Goal: Book appointment/travel/reservation

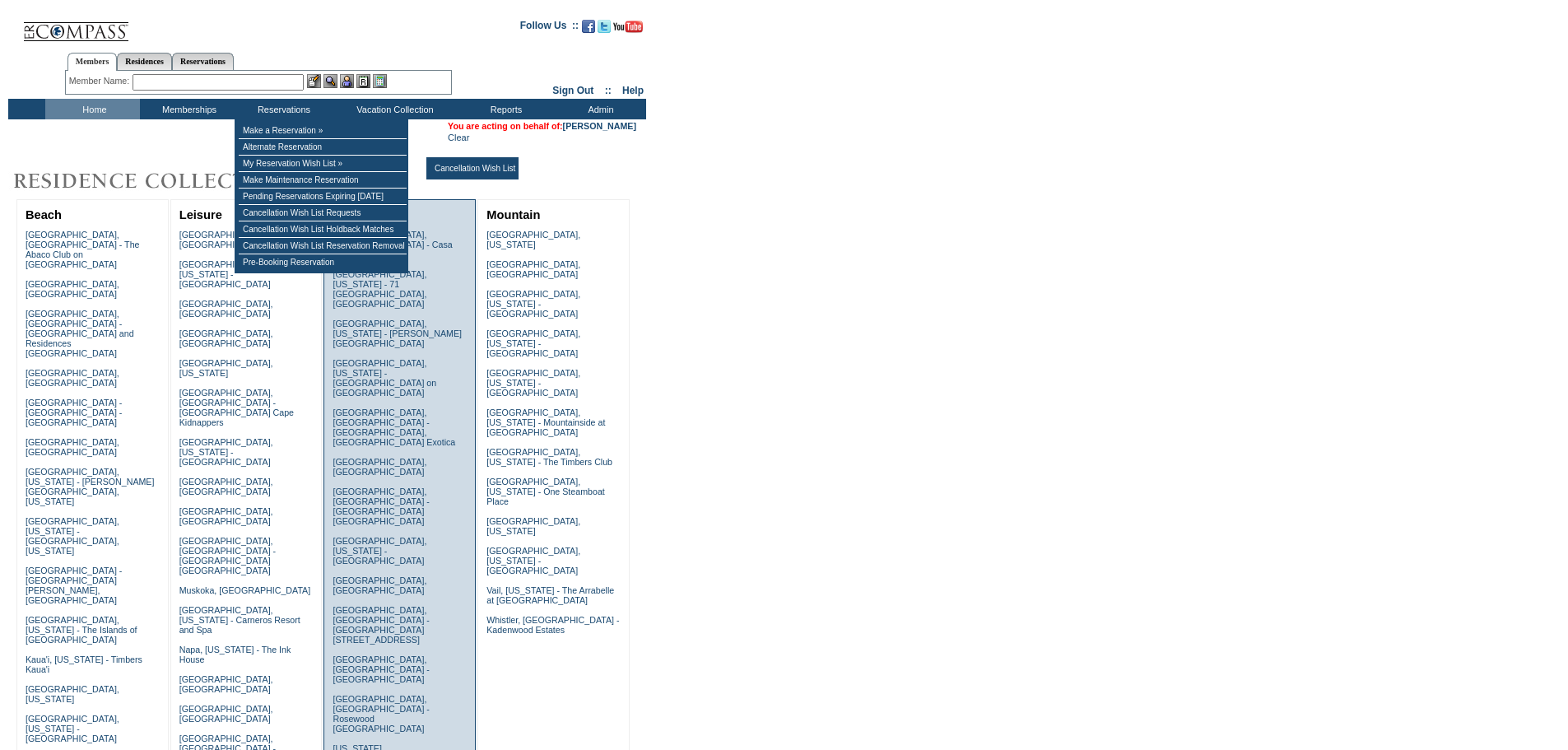
click at [367, 457] on link "Florence, Italy" at bounding box center [379, 466] width 94 height 20
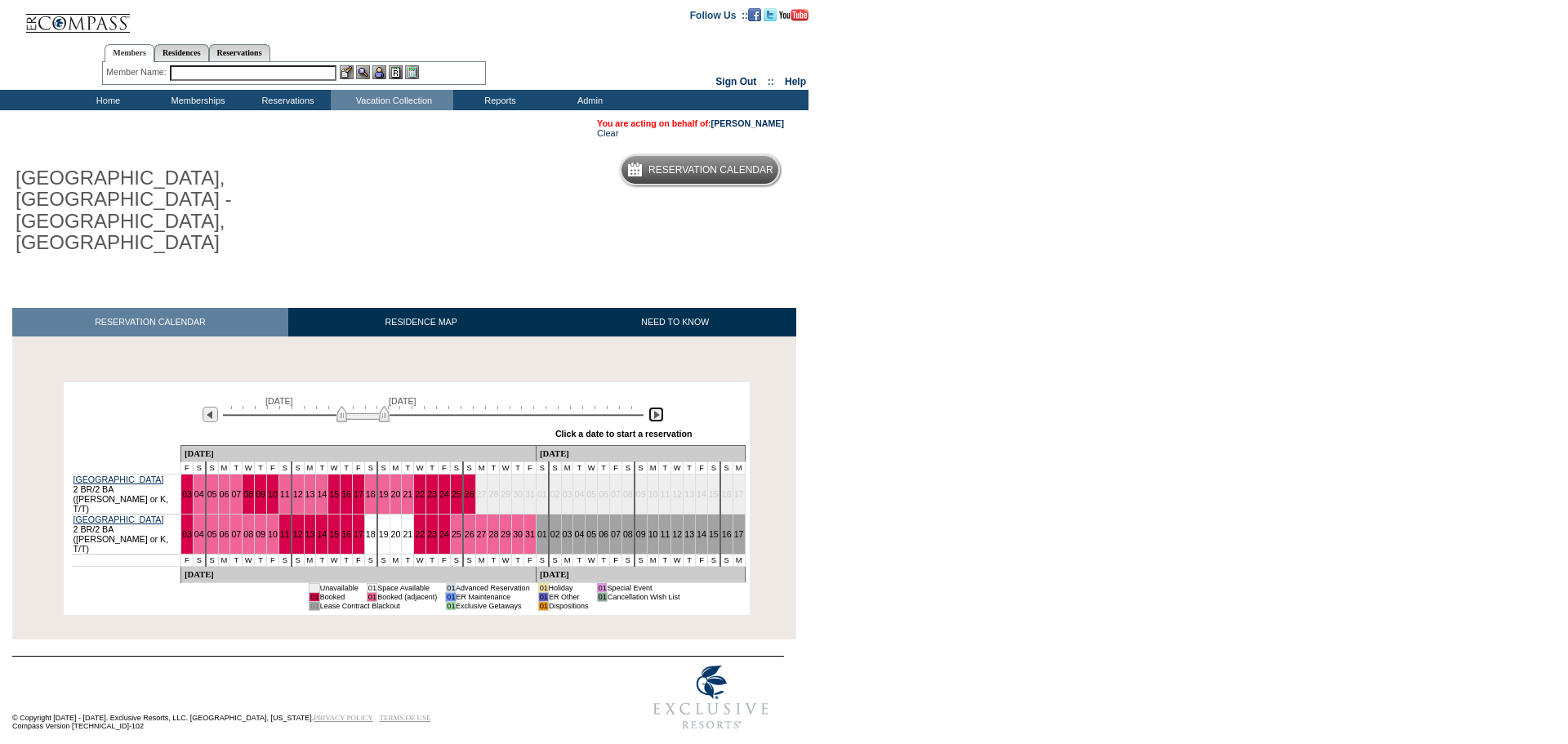
click at [660, 406] on img at bounding box center [655, 414] width 16 height 16
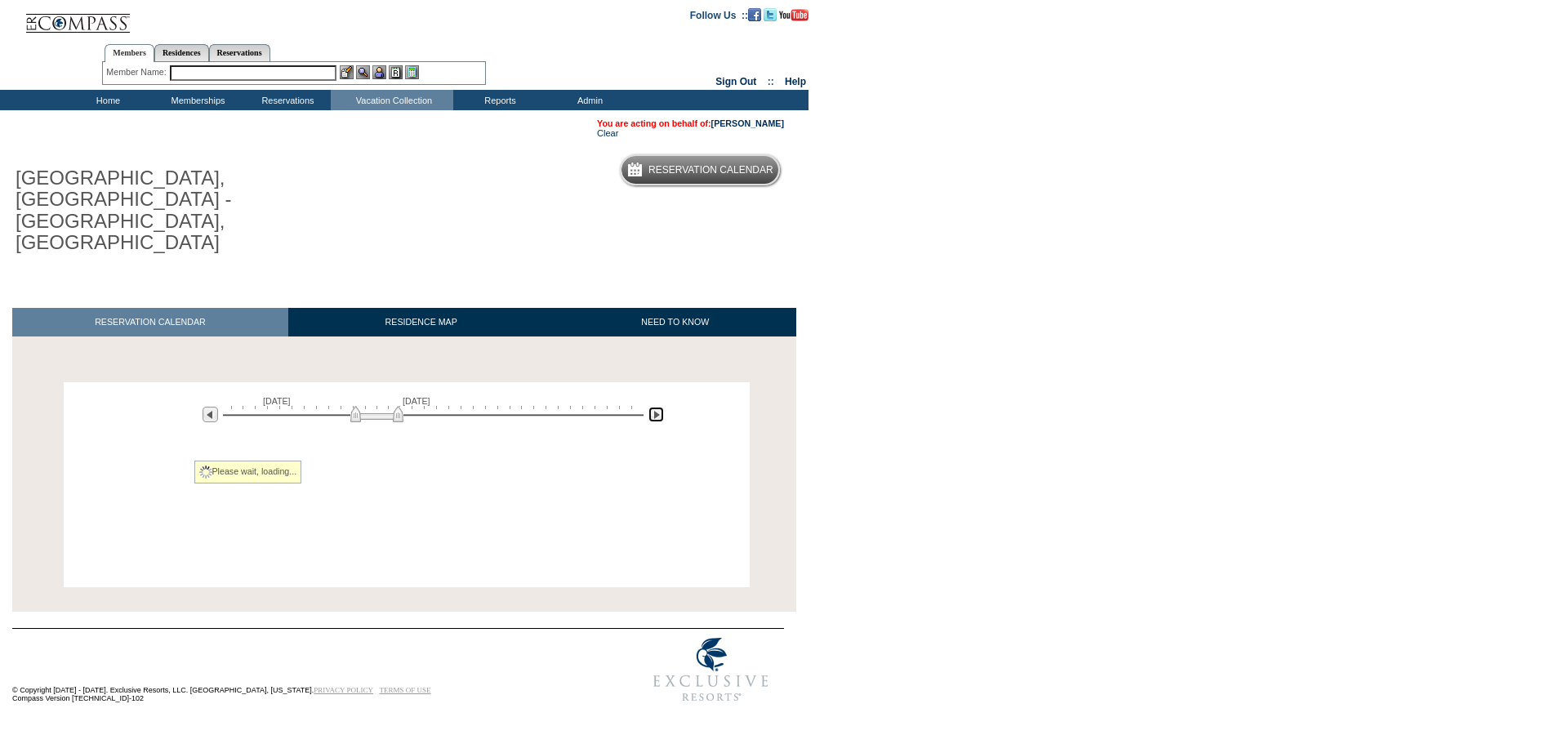
click at [660, 406] on img at bounding box center [655, 414] width 16 height 16
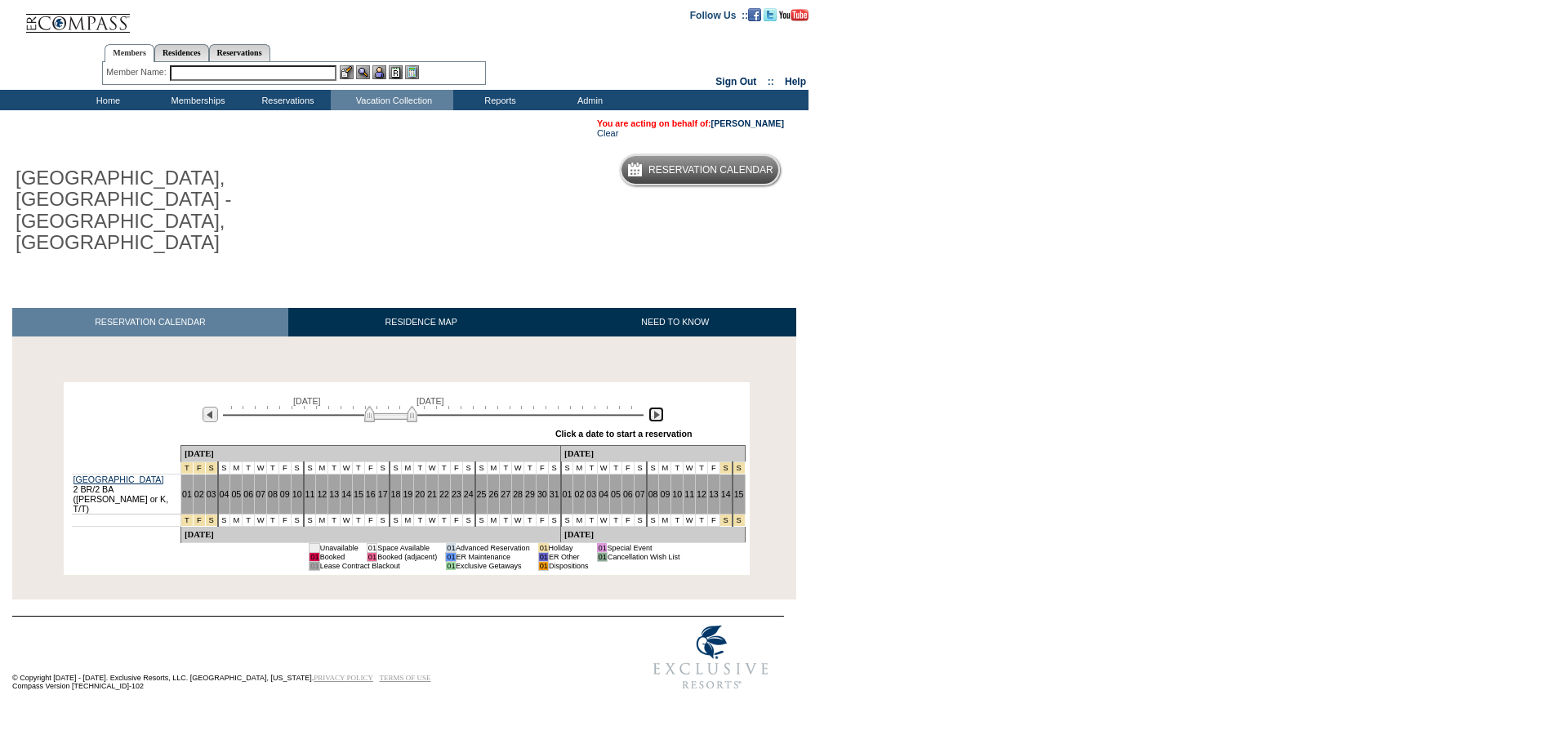
click at [660, 406] on img at bounding box center [655, 414] width 16 height 16
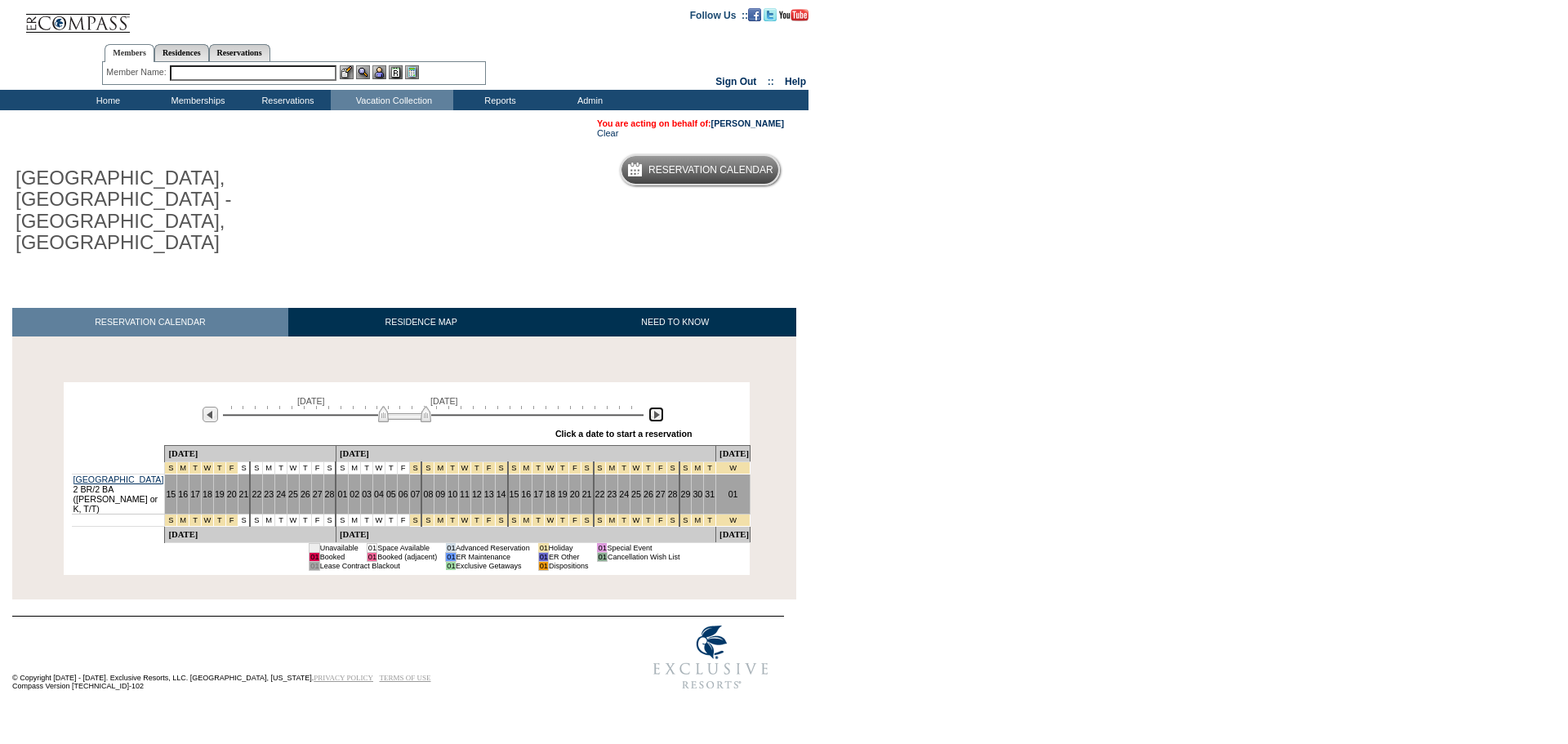
click at [659, 406] on img at bounding box center [655, 414] width 16 height 16
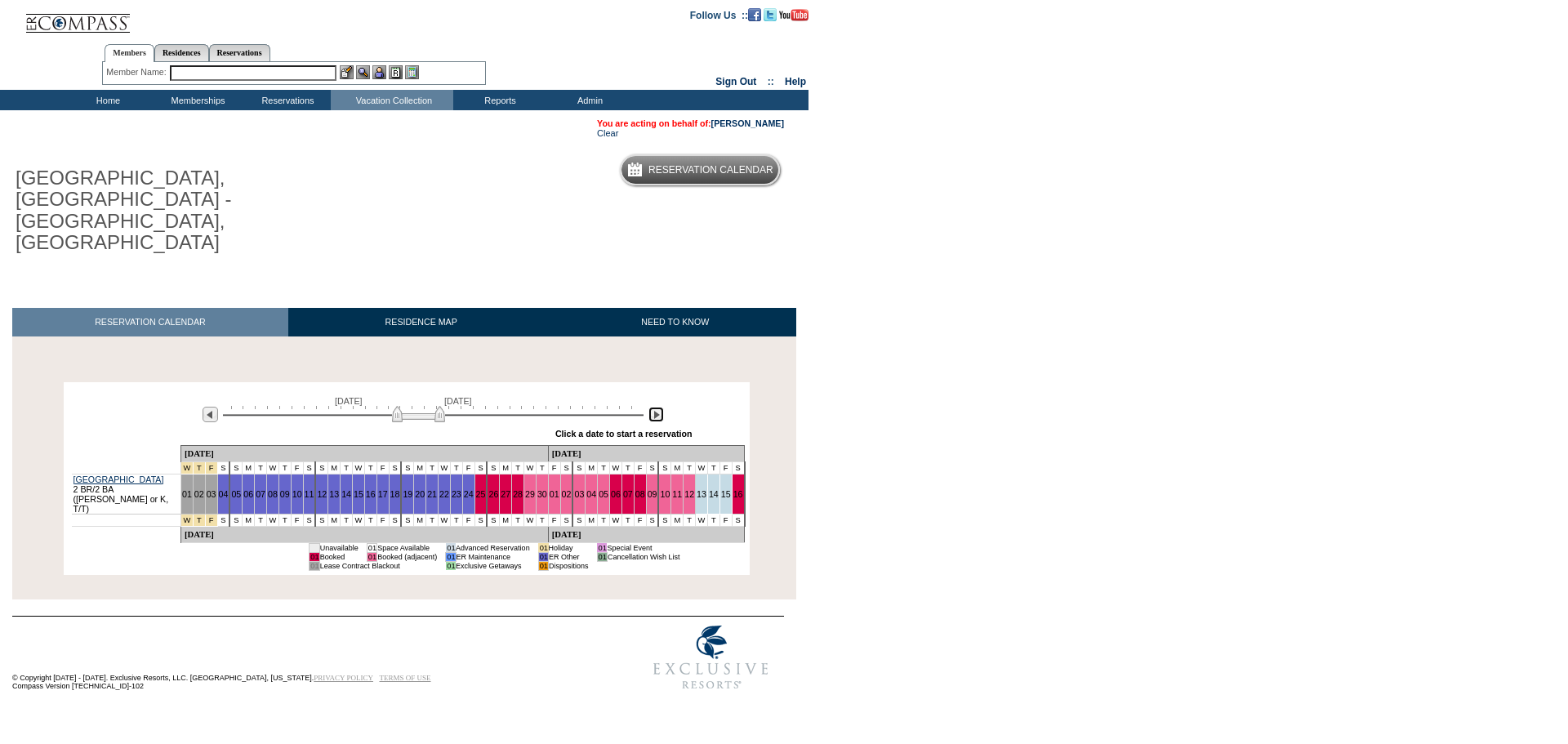
click at [660, 406] on img at bounding box center [655, 414] width 16 height 16
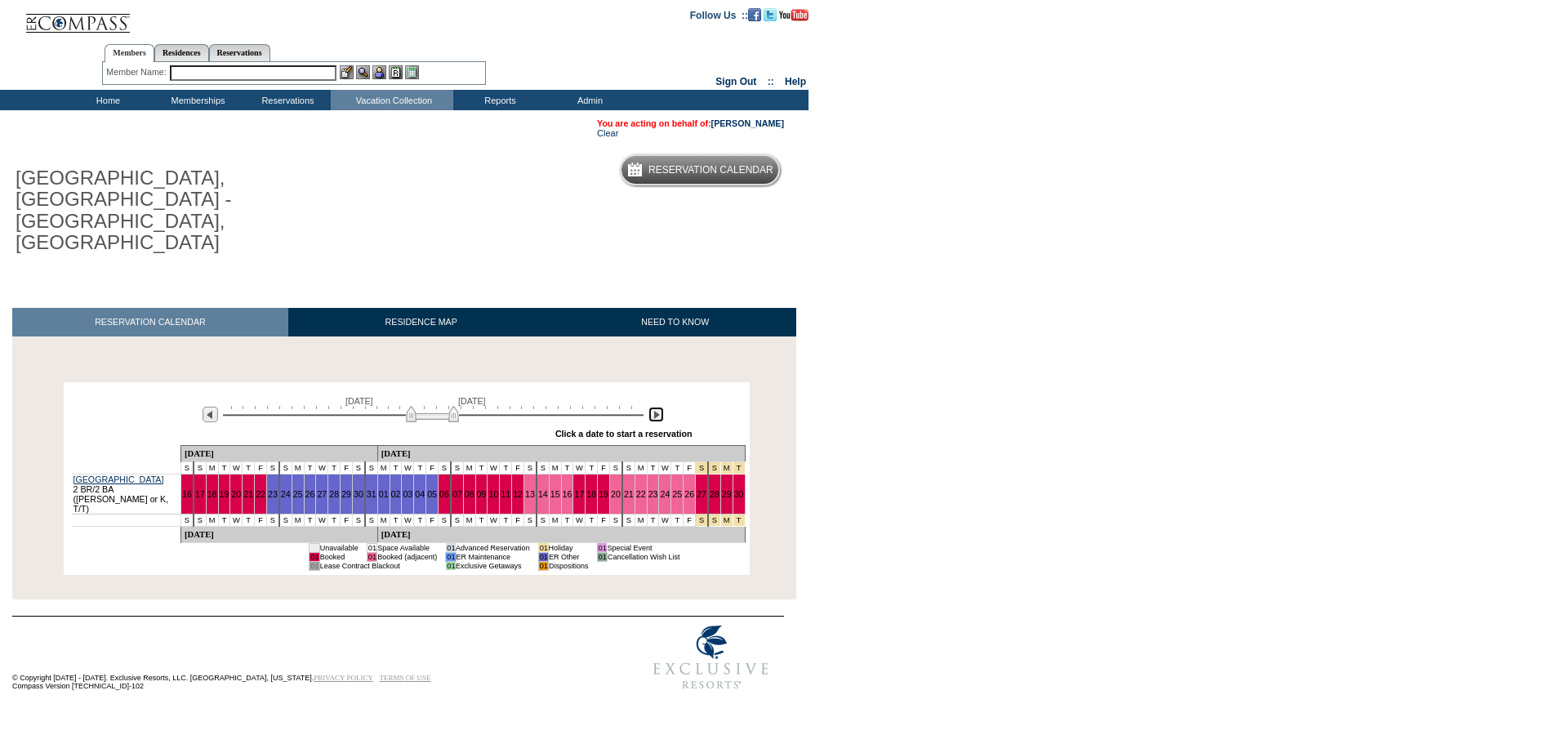
click at [658, 406] on img at bounding box center [655, 414] width 16 height 16
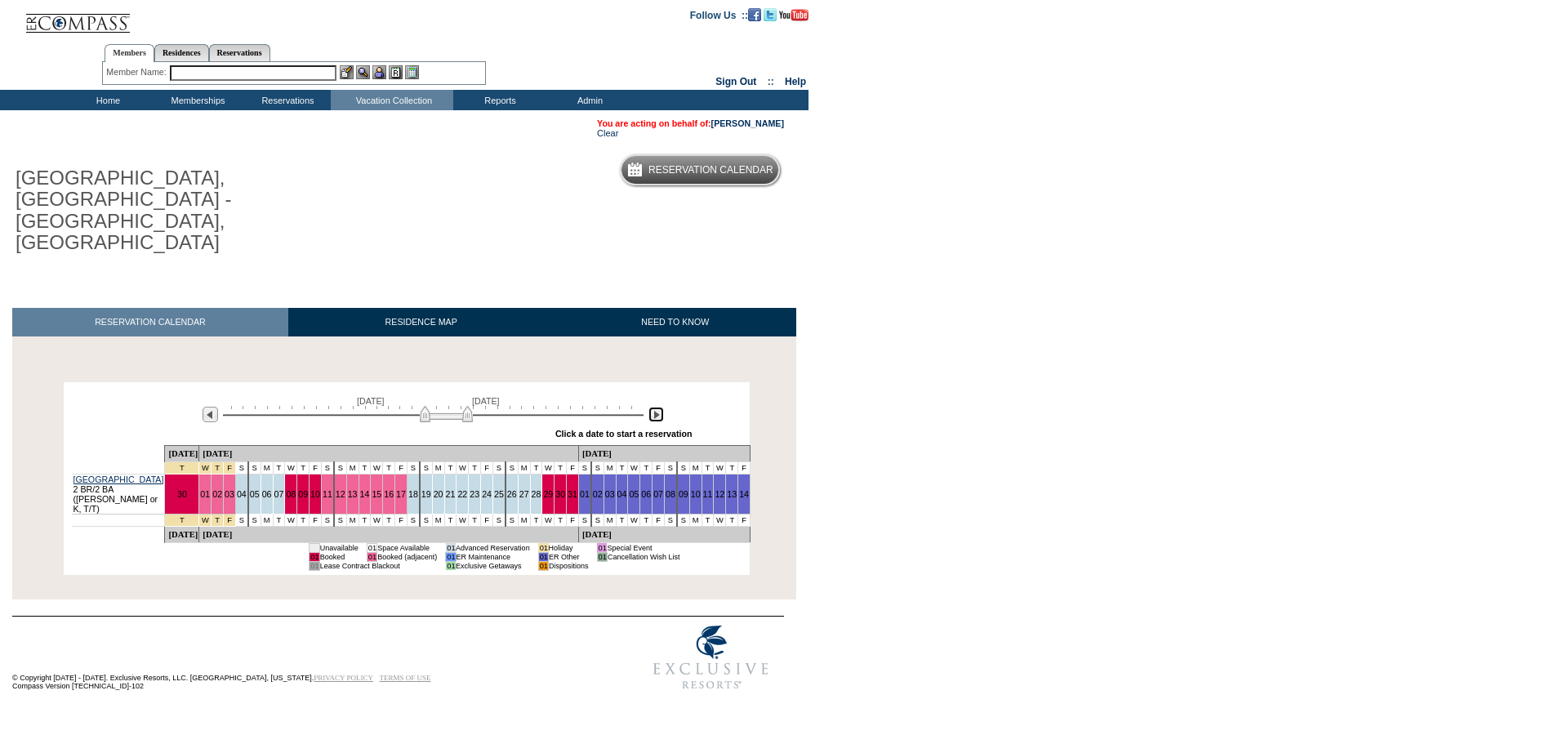
click at [656, 406] on img at bounding box center [655, 414] width 16 height 16
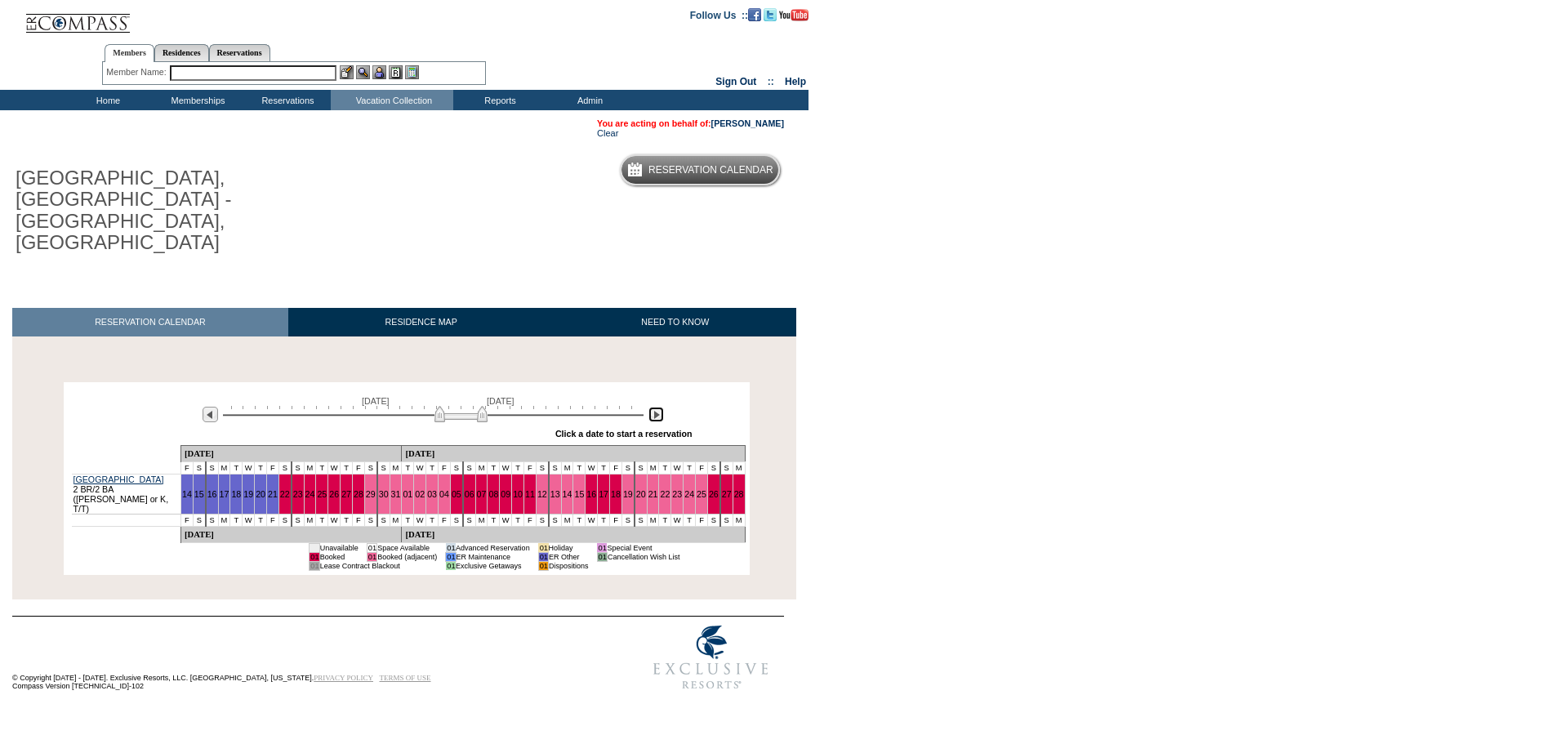
click at [658, 406] on img at bounding box center [655, 414] width 16 height 16
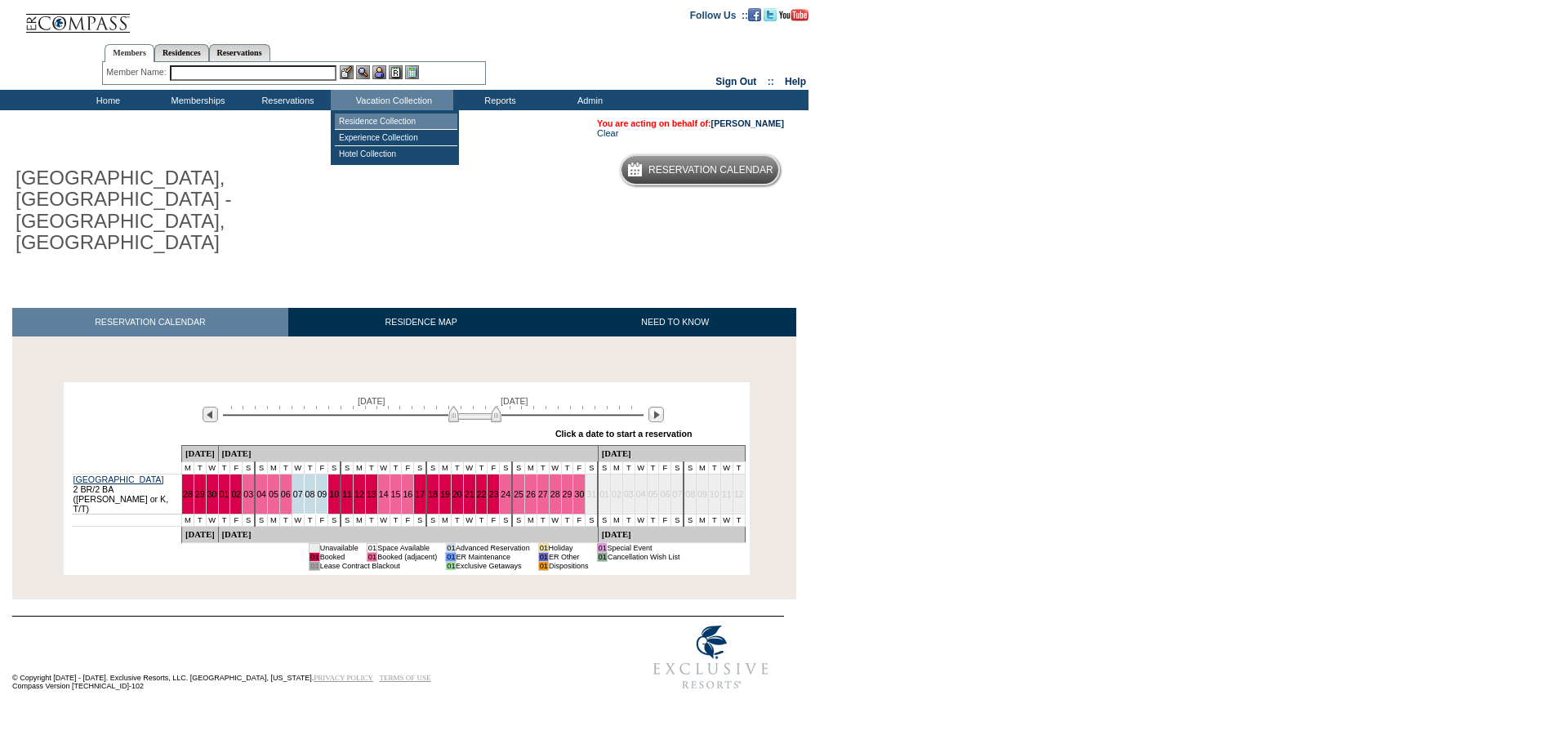
click at [391, 121] on td "Residence Collection" at bounding box center [396, 122] width 122 height 17
